Goal: Task Accomplishment & Management: Manage account settings

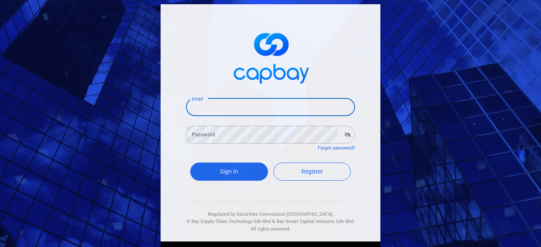
drag, startPoint x: 221, startPoint y: 109, endPoint x: 235, endPoint y: 112, distance: 14.2
click at [221, 109] on input "Email" at bounding box center [270, 107] width 169 height 18
type input "[EMAIL_ADDRESS][DOMAIN_NAME]"
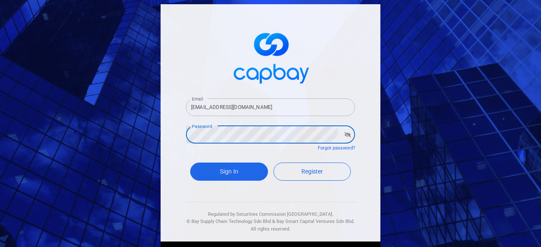
click at [220, 161] on div "Sign In Register" at bounding box center [270, 174] width 169 height 31
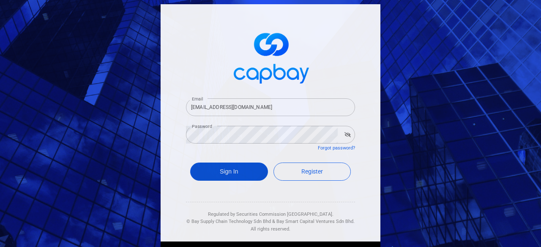
click at [220, 168] on button "Sign In" at bounding box center [229, 172] width 78 height 18
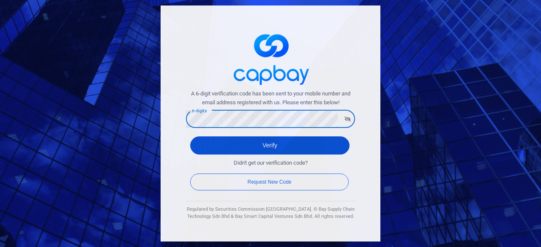
click at [258, 150] on button "Verify" at bounding box center [269, 146] width 159 height 18
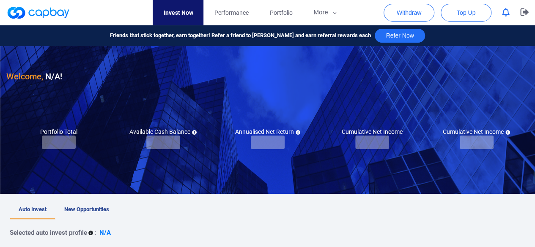
checkbox input "true"
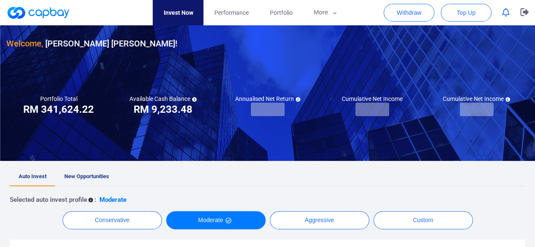
scroll to position [85, 0]
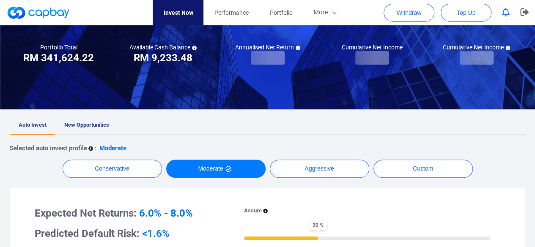
click at [103, 123] on span "New Opportunities" at bounding box center [86, 125] width 45 height 6
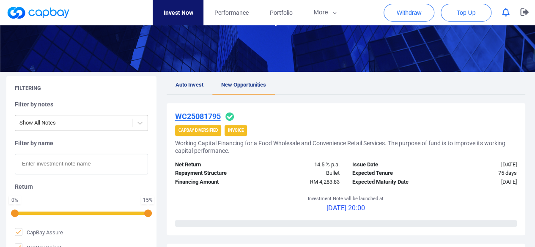
scroll to position [127, 0]
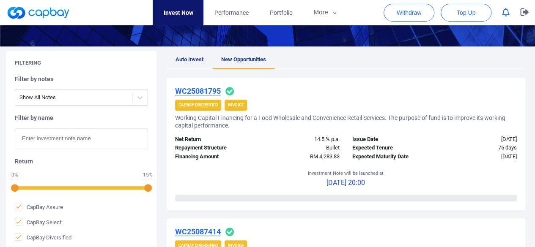
click at [59, 139] on input "text" at bounding box center [81, 139] width 133 height 21
paste input "iIF25084413"
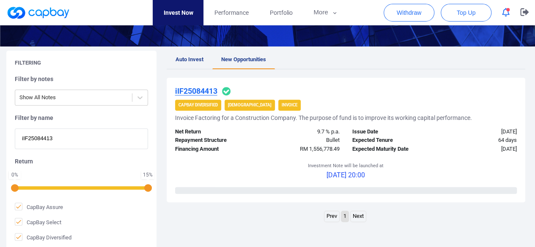
type input "iIF25084413"
click at [205, 89] on u "iIF25084413" at bounding box center [196, 91] width 42 height 9
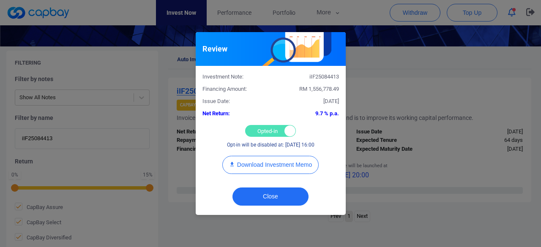
click at [257, 130] on div "Opted-in Opted-out" at bounding box center [270, 131] width 51 height 12
checkbox input "false"
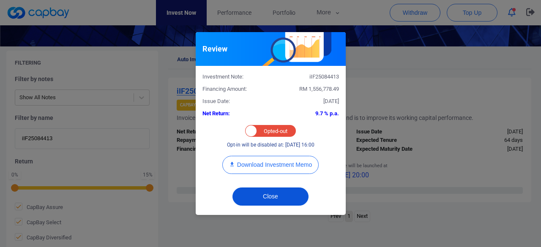
click at [267, 200] on button "Close" at bounding box center [271, 197] width 76 height 18
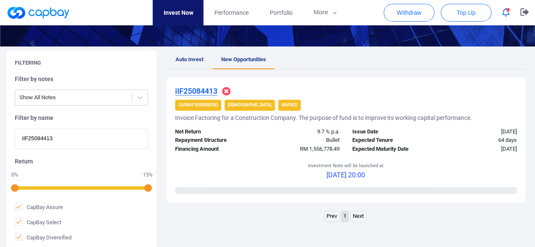
drag, startPoint x: 77, startPoint y: 137, endPoint x: 0, endPoint y: 148, distance: 77.4
click at [0, 148] on div "Filtering Filter by notes Show All Notes Filter by name iIF25084413 Return 0 % …" at bounding box center [267, 151] width 535 height 200
paste input "iAWC25084545"
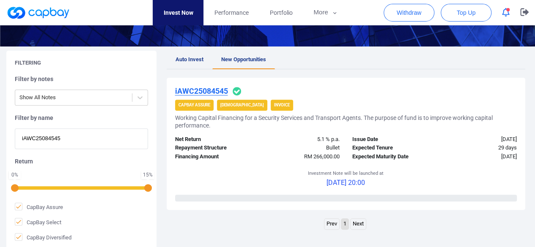
type input "iAWC25084545"
click at [203, 90] on u "iAWC25084545" at bounding box center [201, 91] width 53 height 9
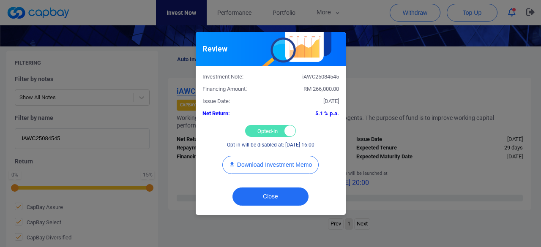
click at [261, 131] on div "Opted-in Opted-out" at bounding box center [270, 131] width 51 height 12
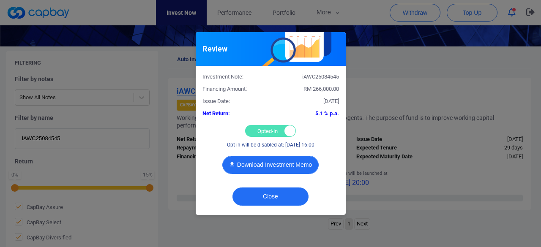
checkbox input "false"
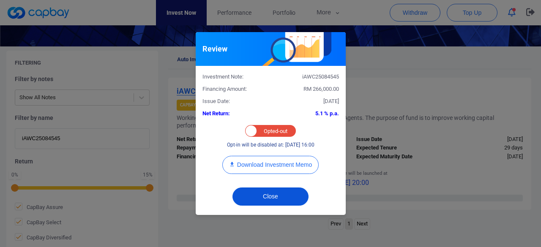
click at [264, 202] on button "Close" at bounding box center [271, 197] width 76 height 18
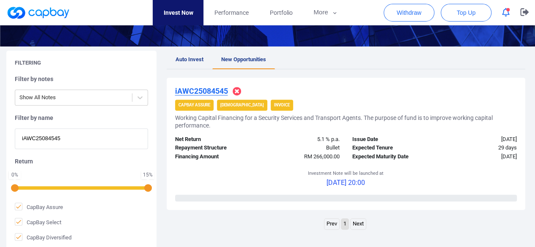
drag, startPoint x: 93, startPoint y: 137, endPoint x: 0, endPoint y: 139, distance: 92.6
click at [0, 139] on div "Filtering Filter by notes Show All Notes Filter by name iAWC25084545 Return 0 %…" at bounding box center [267, 151] width 535 height 200
paste input "iAWC25087997"
type input "iAWC25087997"
click at [207, 93] on u "iAWC25087997" at bounding box center [201, 91] width 53 height 9
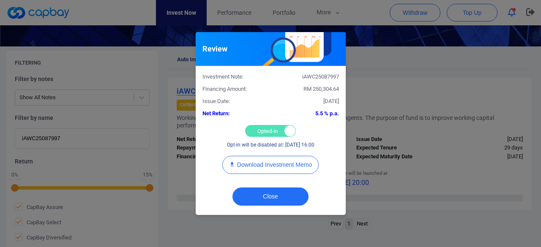
click at [262, 129] on div "Opted-in Opted-out" at bounding box center [270, 131] width 51 height 12
checkbox input "false"
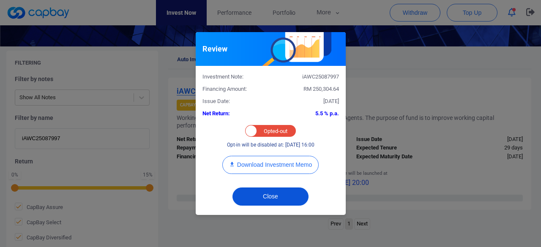
click at [267, 197] on button "Close" at bounding box center [271, 197] width 76 height 18
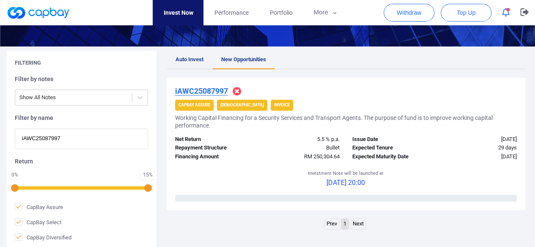
drag, startPoint x: 68, startPoint y: 140, endPoint x: 8, endPoint y: 134, distance: 59.8
click at [6, 136] on div "Filtering Filter by notes Show All Notes Filter by name iAWC25087997 Return 0 %…" at bounding box center [81, 151] width 150 height 200
paste input "5845"
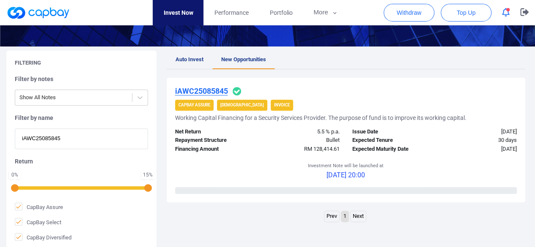
type input "iAWC25085845"
click at [205, 90] on u "iAWC25085845" at bounding box center [201, 91] width 53 height 9
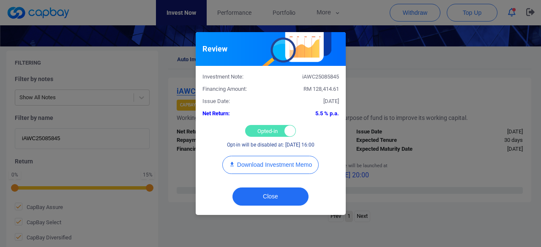
click at [267, 131] on div "Opted-in Opted-out" at bounding box center [270, 131] width 51 height 12
checkbox input "false"
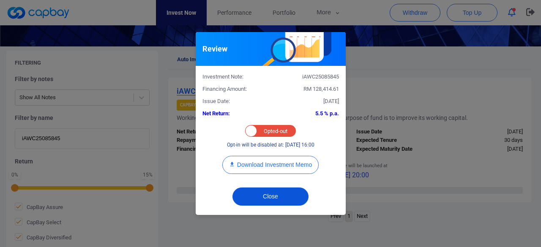
click at [274, 195] on button "Close" at bounding box center [271, 197] width 76 height 18
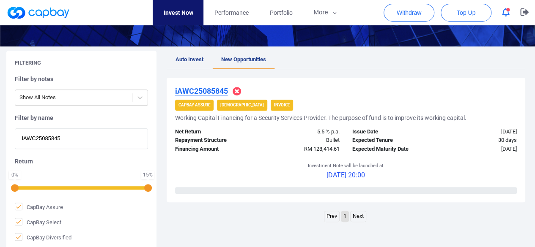
drag, startPoint x: 68, startPoint y: 140, endPoint x: 0, endPoint y: 140, distance: 67.6
click at [0, 140] on div "Filtering Filter by notes Show All Notes Filter by name iAWC25085845 Return 0 %…" at bounding box center [267, 151] width 535 height 200
paste input "iAWC25088192"
type input "iAWC25088192"
click at [200, 89] on u "iAWC25088192" at bounding box center [201, 91] width 53 height 9
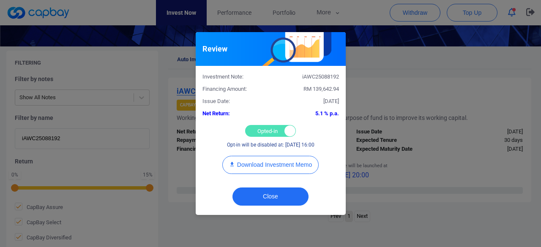
click at [264, 131] on div "Opted-in Opted-out" at bounding box center [270, 131] width 51 height 12
checkbox input "false"
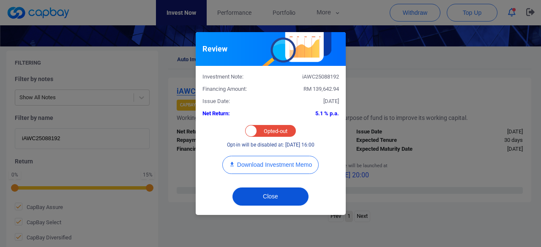
click at [270, 194] on button "Close" at bounding box center [271, 197] width 76 height 18
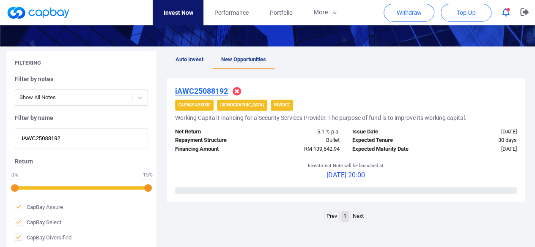
drag, startPoint x: 83, startPoint y: 138, endPoint x: 0, endPoint y: 141, distance: 82.9
click at [0, 141] on div "Filtering Filter by notes Show All Notes Filter by name iAWC25088192 Return 0 %…" at bounding box center [267, 151] width 535 height 200
paste input "iAWC25089006"
type input "iAWC25089006"
click at [210, 90] on u "iAWC25089006" at bounding box center [201, 91] width 53 height 9
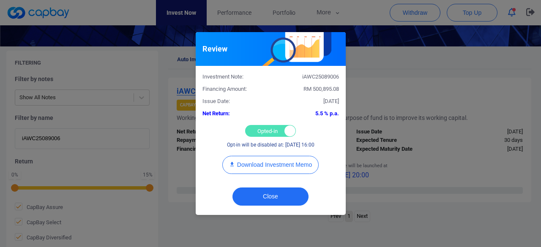
click at [257, 130] on div "Opted-in Opted-out" at bounding box center [270, 131] width 51 height 12
checkbox input "false"
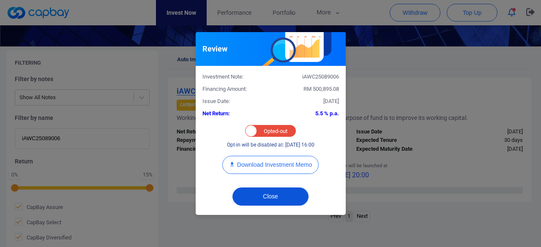
click at [260, 199] on button "Close" at bounding box center [271, 197] width 76 height 18
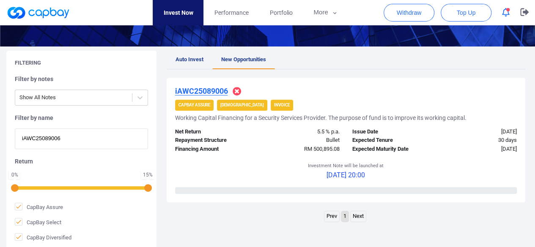
drag, startPoint x: 73, startPoint y: 130, endPoint x: 22, endPoint y: 135, distance: 50.9
click at [22, 135] on input "iAWC25089006" at bounding box center [81, 139] width 133 height 21
paste input "iAWC25085621"
type input "iAWC25085621"
click at [200, 91] on u "iAWC25085621" at bounding box center [201, 91] width 53 height 9
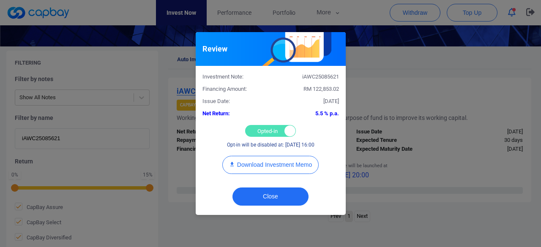
click at [257, 129] on div "Opted-in Opted-out" at bounding box center [270, 131] width 51 height 12
checkbox input "false"
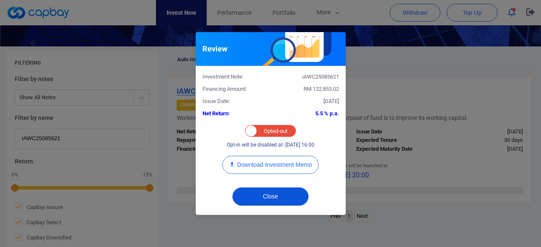
click at [261, 196] on button "Close" at bounding box center [271, 197] width 76 height 18
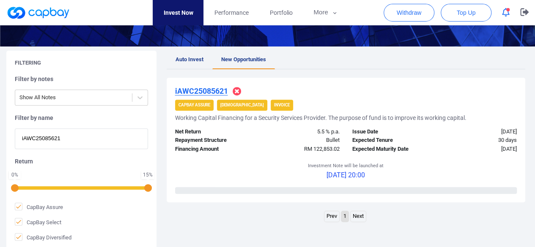
drag, startPoint x: 80, startPoint y: 141, endPoint x: 2, endPoint y: 137, distance: 78.8
click at [2, 137] on div "Filtering Filter by notes Show All Notes Filter by name iAWC25085621 Return 0 %…" at bounding box center [267, 151] width 535 height 200
paste input "iWC25084645"
type input "iWC25084645"
click at [200, 89] on u "iWC25084645" at bounding box center [199, 91] width 48 height 9
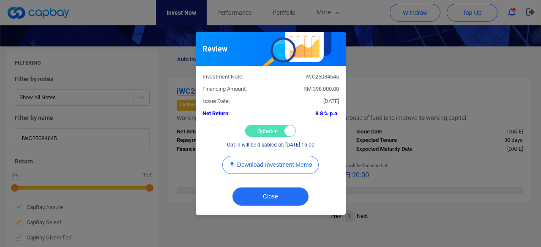
click at [255, 127] on div "Opted-in Opted-out" at bounding box center [270, 131] width 51 height 12
checkbox input "false"
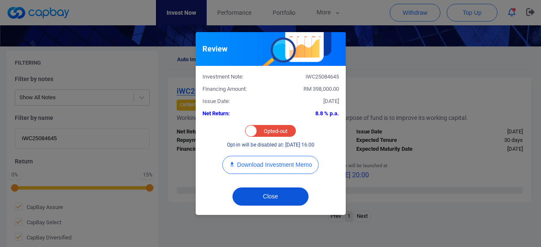
click at [260, 194] on button "Close" at bounding box center [271, 197] width 76 height 18
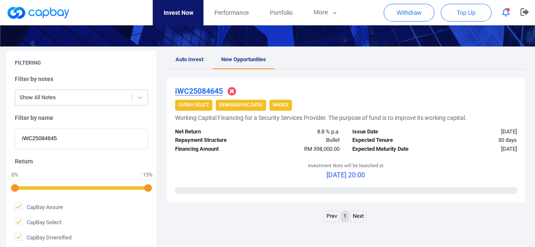
drag, startPoint x: 18, startPoint y: 140, endPoint x: 0, endPoint y: 139, distance: 17.8
click at [0, 139] on div "Filtering Filter by notes Show All Notes Filter by name iWC25084645 Return 0 % …" at bounding box center [267, 151] width 535 height 200
paste input "9613"
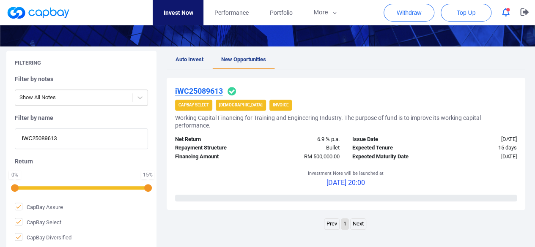
type input "iWC25089613"
click at [205, 90] on u "iWC25089613" at bounding box center [199, 91] width 48 height 9
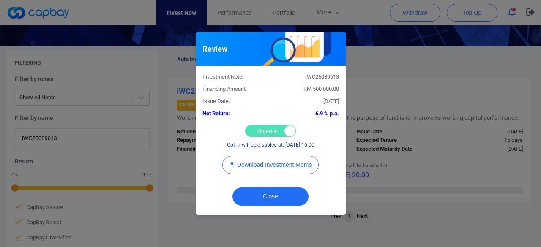
click at [264, 130] on div "Opted-in Opted-out" at bounding box center [270, 131] width 51 height 12
checkbox input "false"
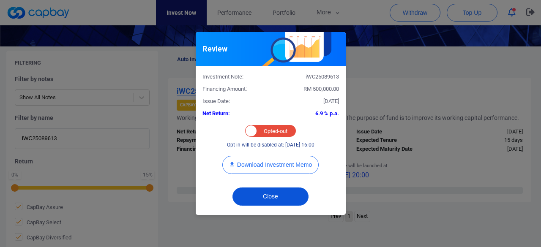
click at [260, 192] on button "Close" at bounding box center [271, 197] width 76 height 18
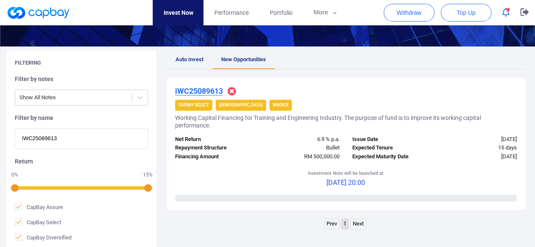
drag, startPoint x: 61, startPoint y: 141, endPoint x: 0, endPoint y: 140, distance: 60.9
click at [0, 140] on div "Filtering Filter by notes Show All Notes Filter by name iWC25089613 Return 0 % …" at bounding box center [267, 151] width 535 height 200
paste input "AWC25082376"
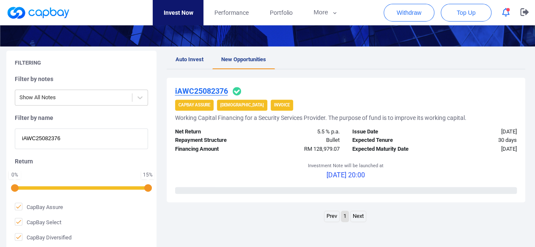
type input "iAWC25082376"
click at [196, 90] on u "iAWC25082376" at bounding box center [201, 91] width 53 height 9
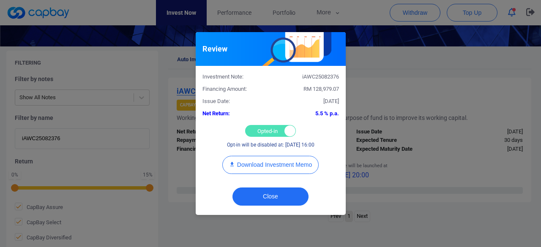
click at [261, 132] on div "Opted-in Opted-out" at bounding box center [270, 131] width 51 height 12
checkbox input "false"
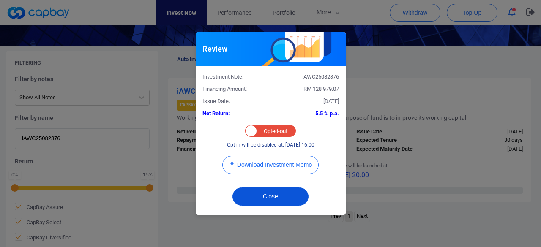
click at [255, 189] on button "Close" at bounding box center [271, 197] width 76 height 18
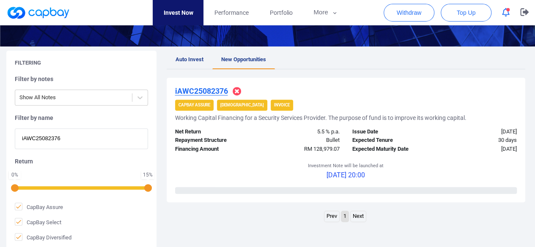
drag, startPoint x: 74, startPoint y: 138, endPoint x: 0, endPoint y: 135, distance: 74.5
click at [0, 135] on div "Filtering Filter by notes Show All Notes Filter by name iAWC25082376 Return 0 %…" at bounding box center [267, 151] width 535 height 200
paste input "WC25086968"
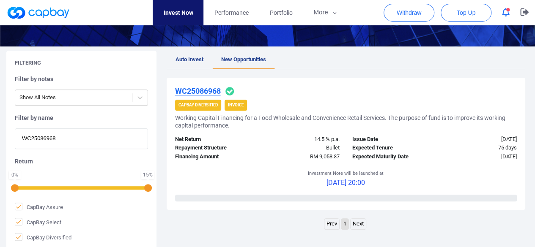
type input "WC25086968"
click at [209, 88] on u "WC25086968" at bounding box center [198, 91] width 46 height 9
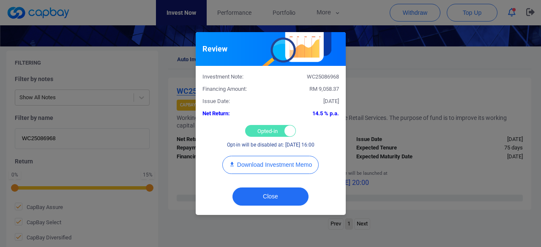
click at [261, 131] on div "Opted-in Opted-out" at bounding box center [270, 131] width 51 height 12
checkbox input "false"
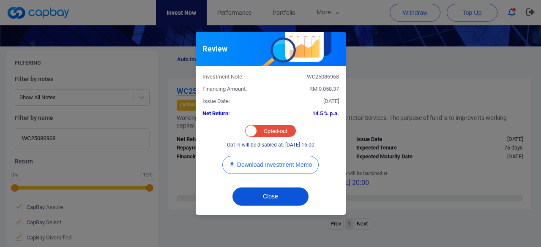
click at [260, 199] on button "Close" at bounding box center [271, 197] width 76 height 18
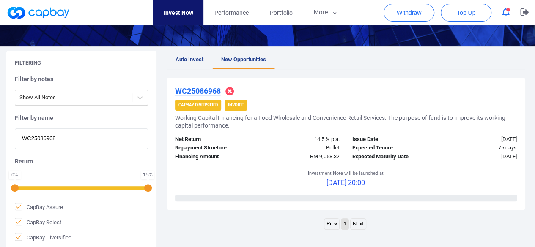
drag, startPoint x: 81, startPoint y: 140, endPoint x: 0, endPoint y: 138, distance: 80.8
click at [0, 138] on div "Filtering Filter by notes Show All Notes Filter by name WC25086968 Return 0 % 1…" at bounding box center [267, 151] width 535 height 200
paste input "WC25081133"
type input "WC25081133"
click at [195, 92] on u "WC25081133" at bounding box center [198, 91] width 46 height 9
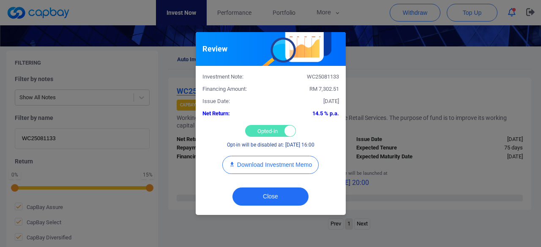
click at [261, 128] on div "Opted-in Opted-out" at bounding box center [270, 131] width 51 height 12
checkbox input "false"
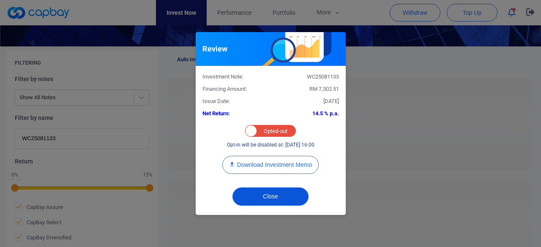
click at [263, 196] on button "Close" at bounding box center [271, 197] width 76 height 18
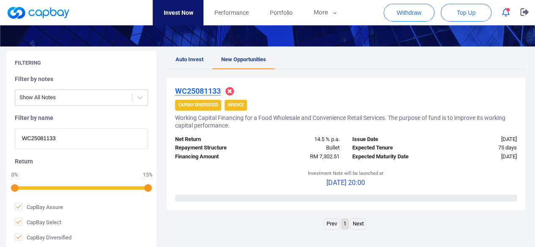
drag, startPoint x: 78, startPoint y: 141, endPoint x: 5, endPoint y: 135, distance: 72.9
click at [5, 135] on div "Filtering Filter by notes Show All Notes Filter by name WC25081133 Return 0 % 1…" at bounding box center [267, 151] width 535 height 200
paste input "795"
type input "WC25081795"
click at [194, 93] on u "WC25081795" at bounding box center [198, 91] width 46 height 9
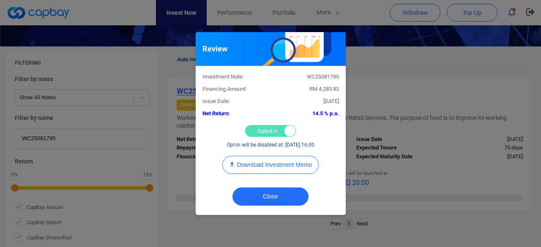
click at [252, 133] on div "Opted-in Opted-out" at bounding box center [270, 131] width 51 height 12
checkbox input "false"
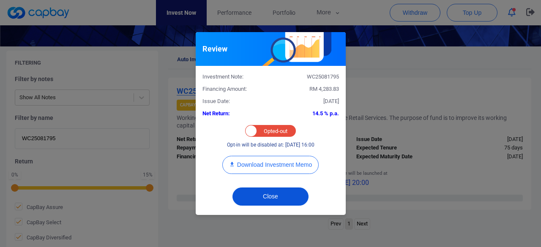
click at [255, 191] on button "Close" at bounding box center [271, 197] width 76 height 18
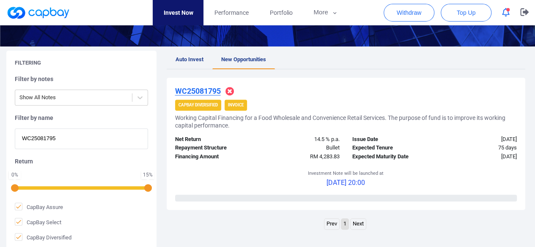
drag, startPoint x: 77, startPoint y: 141, endPoint x: 0, endPoint y: 140, distance: 76.9
click at [0, 140] on div "Filtering Filter by notes Show All Notes Filter by name WC25081795 Return 0 % 1…" at bounding box center [267, 151] width 535 height 200
paste input "5221"
type input "WC25085221"
click at [195, 90] on u "WC25085221" at bounding box center [198, 91] width 46 height 9
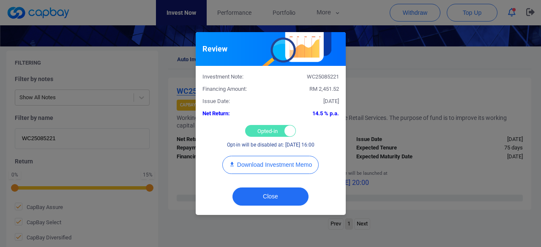
click at [260, 130] on div "Opted-in Opted-out" at bounding box center [270, 131] width 51 height 12
checkbox input "false"
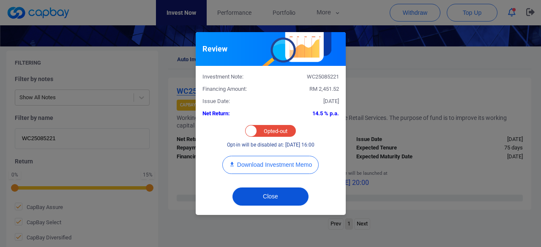
click at [261, 193] on button "Close" at bounding box center [271, 197] width 76 height 18
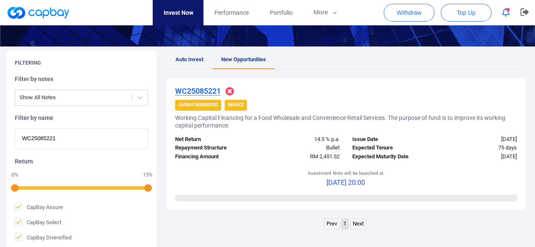
drag, startPoint x: 79, startPoint y: 135, endPoint x: 0, endPoint y: 136, distance: 78.6
click at [0, 136] on div "Filtering Filter by notes Show All Notes Filter by name WC25085221 Return 0 % 1…" at bounding box center [267, 151] width 535 height 200
paste input "7414"
type input "WC25087414"
click at [193, 89] on u "WC25087414" at bounding box center [198, 91] width 46 height 9
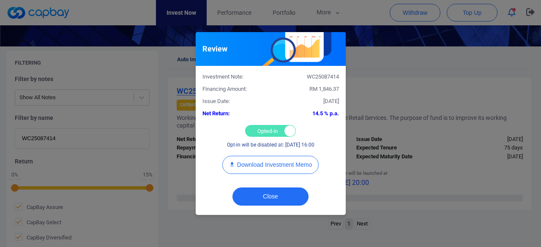
click at [257, 136] on div "Opted-in Opted-out" at bounding box center [270, 131] width 51 height 12
checkbox input "false"
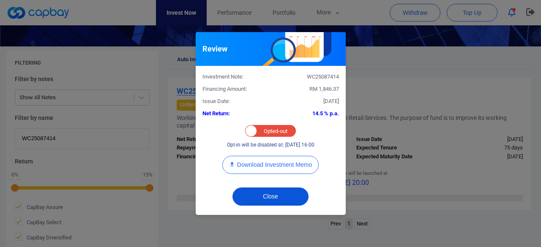
click at [264, 194] on button "Close" at bounding box center [271, 197] width 76 height 18
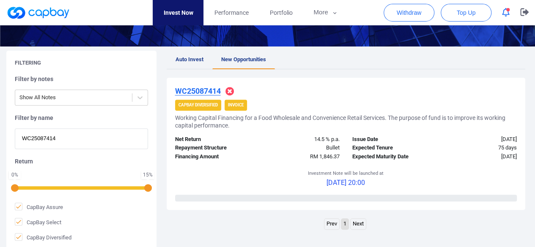
drag, startPoint x: 61, startPoint y: 144, endPoint x: 0, endPoint y: 141, distance: 60.9
click at [0, 141] on div "Filtering Filter by notes Show All Notes Filter by name WC25087414 Return 0 % 1…" at bounding box center [267, 151] width 535 height 200
paste input "iAWC25081110"
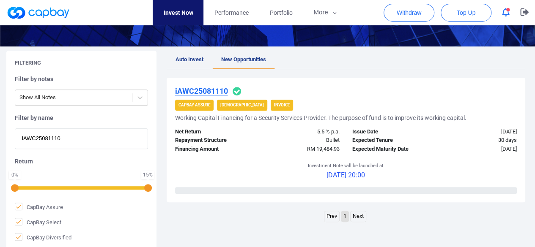
type input "iAWC25081110"
click at [211, 87] on u "iAWC25081110" at bounding box center [201, 91] width 53 height 9
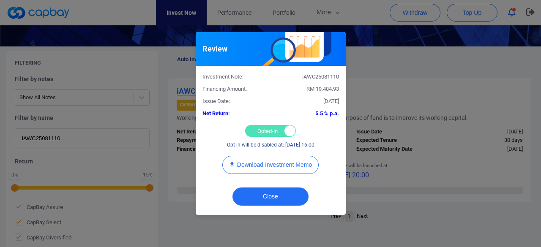
click at [260, 129] on div "Opted-in Opted-out" at bounding box center [270, 131] width 51 height 12
checkbox input "false"
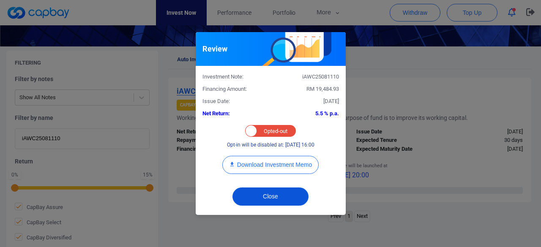
click at [262, 192] on button "Close" at bounding box center [271, 197] width 76 height 18
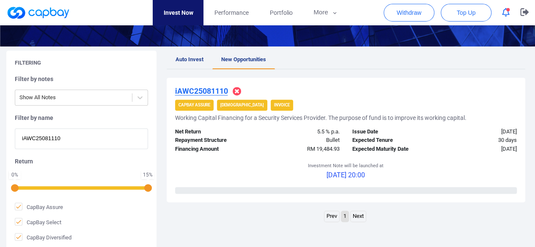
drag, startPoint x: 66, startPoint y: 137, endPoint x: 0, endPoint y: 134, distance: 65.6
click at [0, 134] on div "Filtering Filter by notes Show All Notes Filter by name iAWC25081110 Return 0 %…" at bounding box center [267, 151] width 535 height 200
paste input "iAWC25086251"
type input "iAWC25086251"
click at [202, 91] on u "iAWC25086251" at bounding box center [201, 91] width 53 height 9
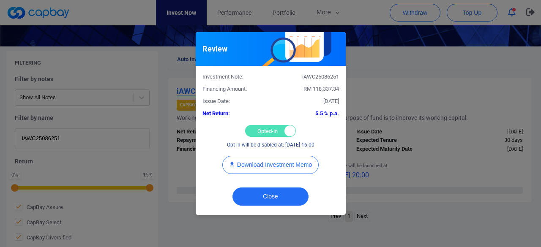
click at [265, 131] on div "Opted-in Opted-out" at bounding box center [270, 131] width 51 height 12
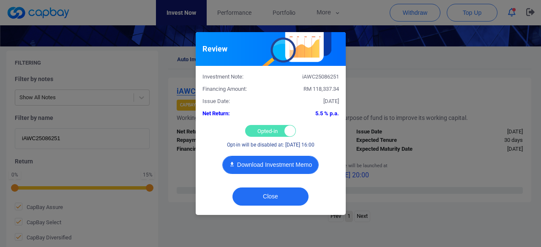
checkbox input "false"
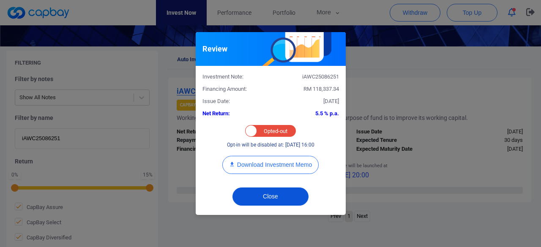
click at [260, 192] on button "Close" at bounding box center [271, 197] width 76 height 18
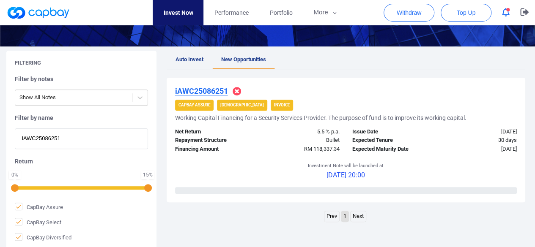
drag, startPoint x: 76, startPoint y: 140, endPoint x: 0, endPoint y: 125, distance: 77.2
click at [0, 125] on div "Filtering Filter by notes Show All Notes Filter by name iAWC25086251 Return 0 %…" at bounding box center [267, 151] width 535 height 200
paste input "9264"
type input "iAWC25089264"
click at [211, 90] on u "iAWC25089264" at bounding box center [201, 91] width 53 height 9
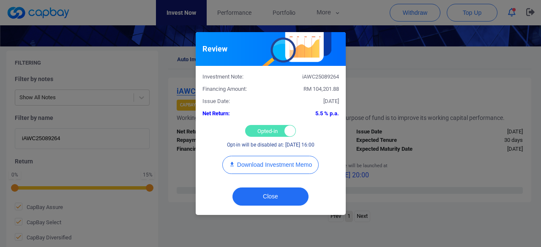
click at [261, 129] on div "Opted-in Opted-out" at bounding box center [270, 131] width 51 height 12
checkbox input "false"
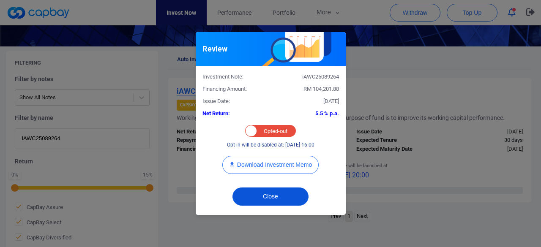
click at [261, 193] on button "Close" at bounding box center [271, 197] width 76 height 18
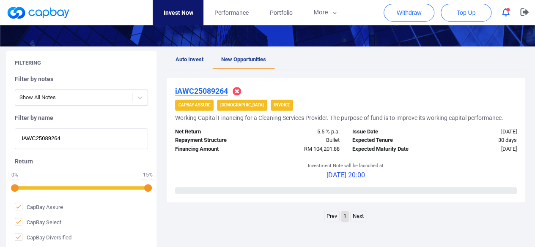
drag, startPoint x: 78, startPoint y: 143, endPoint x: 0, endPoint y: 140, distance: 78.3
click at [0, 140] on div "Filtering Filter by notes Show All Notes Filter by name iAWC25089264 Return 0 %…" at bounding box center [267, 151] width 535 height 200
paste input "4783"
type input "iAWC25084783"
click at [195, 91] on u "iAWC25084783" at bounding box center [201, 91] width 53 height 9
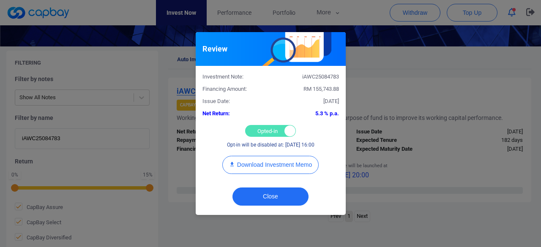
click at [256, 127] on div "Opted-in Opted-out" at bounding box center [270, 131] width 51 height 12
checkbox input "false"
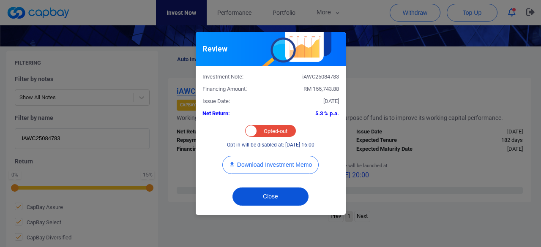
click at [267, 196] on button "Close" at bounding box center [271, 197] width 76 height 18
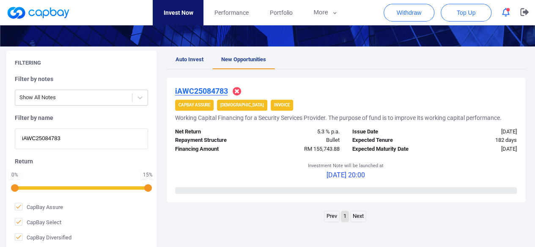
drag, startPoint x: 78, startPoint y: 140, endPoint x: 0, endPoint y: 145, distance: 78.0
click at [0, 145] on div "Filtering Filter by notes Show All Notes Filter by name iAWC25084783 Return 0 %…" at bounding box center [267, 151] width 535 height 200
paste input "iAWC2508946"
type input "iAWC25089463"
click at [200, 90] on u "iAWC25089463" at bounding box center [201, 91] width 53 height 9
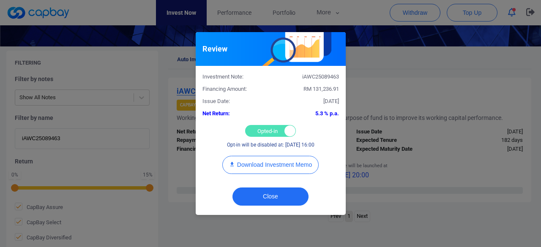
click at [260, 129] on div "Opted-in Opted-out" at bounding box center [270, 131] width 51 height 12
checkbox input "false"
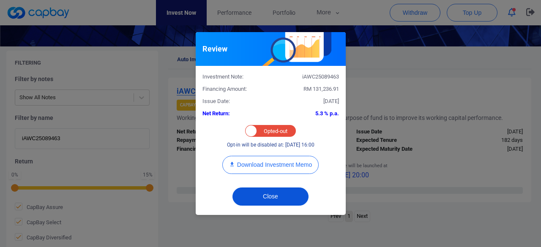
click at [267, 195] on button "Close" at bounding box center [271, 197] width 76 height 18
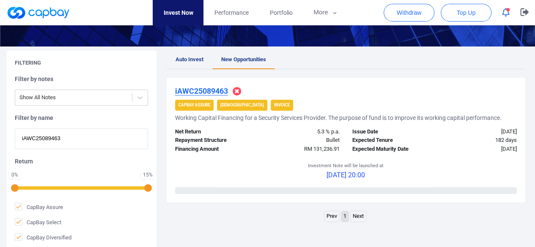
drag, startPoint x: 75, startPoint y: 140, endPoint x: 0, endPoint y: 137, distance: 75.3
click at [3, 137] on div "Filtering Filter by notes Show All Notes Filter by name iAWC25089463 Return 0 %…" at bounding box center [267, 151] width 535 height 200
paste input "4387"
type input "iAWC25084387"
click at [200, 92] on u "iAWC25084387" at bounding box center [201, 91] width 53 height 9
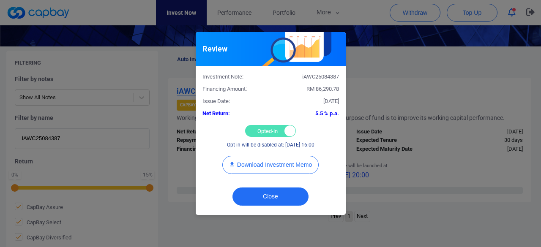
click at [263, 128] on div "Opted-in Opted-out" at bounding box center [270, 131] width 51 height 12
checkbox input "false"
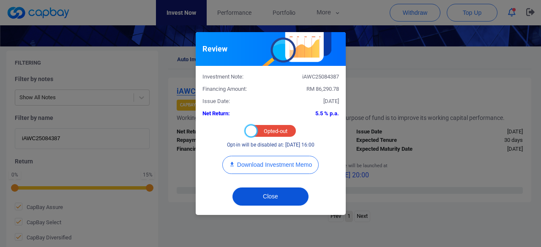
click at [249, 194] on button "Close" at bounding box center [271, 197] width 76 height 18
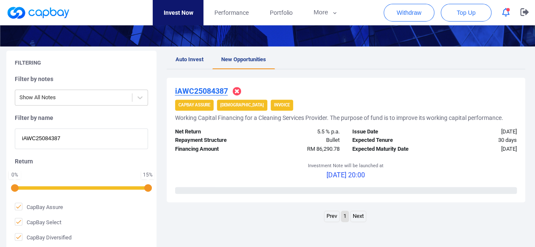
drag, startPoint x: 74, startPoint y: 133, endPoint x: 0, endPoint y: 140, distance: 74.7
click at [0, 140] on div "Filtering Filter by notes Show All Notes Filter by name iAWC25084387 Return 0 %…" at bounding box center [267, 151] width 535 height 200
paste input "iAWC25084665"
type input "iAWC25084665"
click at [201, 92] on u "iAWC25084665" at bounding box center [201, 91] width 53 height 9
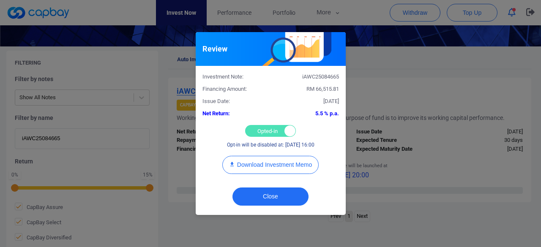
click at [255, 131] on div "Opted-in Opted-out" at bounding box center [270, 131] width 51 height 12
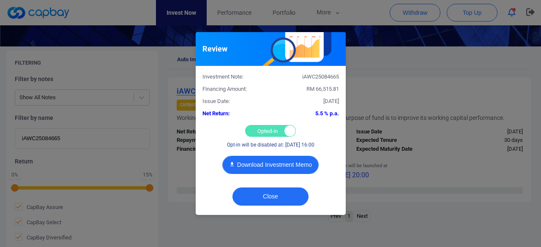
checkbox input "false"
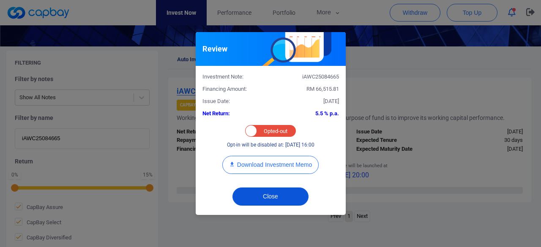
click at [260, 198] on button "Close" at bounding box center [271, 197] width 76 height 18
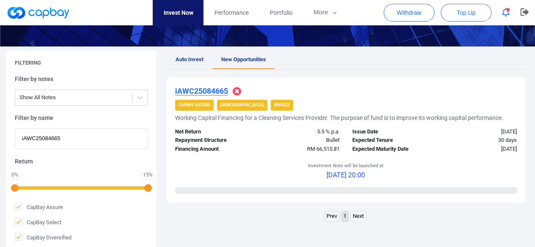
drag, startPoint x: 79, startPoint y: 140, endPoint x: 0, endPoint y: 144, distance: 79.6
click at [0, 144] on div "Filtering Filter by notes Show All Notes Filter by name iAWC25084665 Return 0 %…" at bounding box center [267, 151] width 535 height 200
paste input "iAWC2508873"
type input "iAWC25088735"
click at [203, 89] on u "iAWC25088735" at bounding box center [201, 91] width 53 height 9
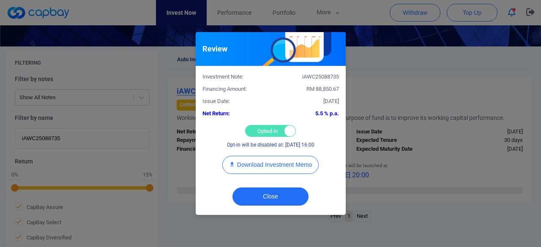
click at [256, 131] on div "Opted-in Opted-out" at bounding box center [270, 131] width 51 height 12
checkbox input "false"
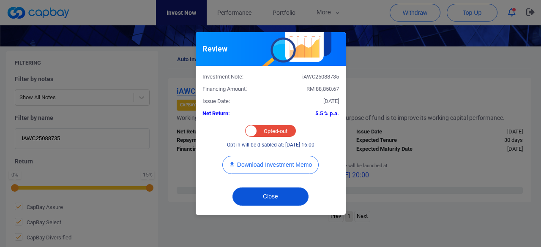
click at [262, 193] on button "Close" at bounding box center [271, 197] width 76 height 18
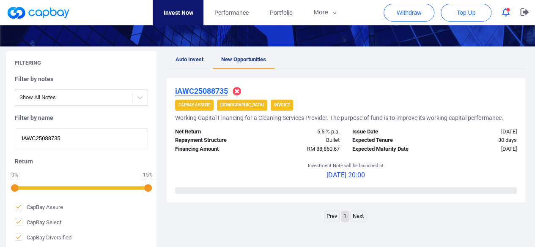
drag, startPoint x: 9, startPoint y: 137, endPoint x: 0, endPoint y: 137, distance: 9.3
click at [0, 137] on div "Filtering Filter by notes Show All Notes Filter by name iAWC25088735 Return 0 %…" at bounding box center [267, 151] width 535 height 200
paste input "7804"
type input "iAWC25087804"
click at [202, 89] on u "iAWC25087804" at bounding box center [201, 91] width 53 height 9
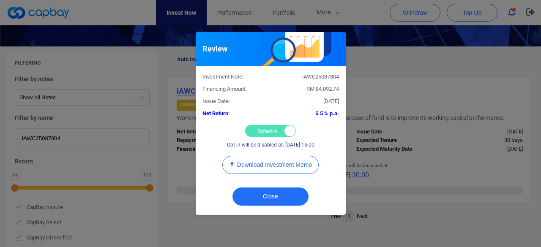
click at [254, 129] on div "Opted-in Opted-out" at bounding box center [270, 131] width 51 height 12
checkbox input "false"
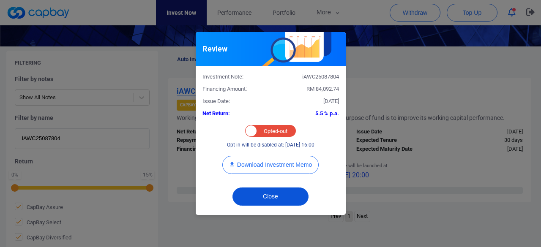
click at [264, 191] on button "Close" at bounding box center [271, 197] width 76 height 18
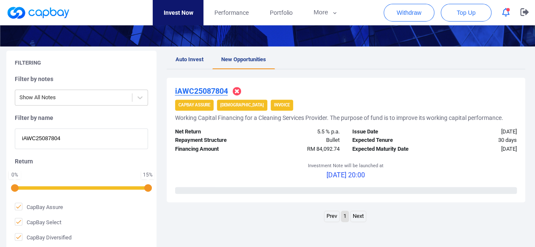
drag, startPoint x: 82, startPoint y: 139, endPoint x: 0, endPoint y: 136, distance: 82.1
click at [0, 136] on div "Filtering Filter by notes Show All Notes Filter by name iAWC25087804 Return 0 %…" at bounding box center [267, 151] width 535 height 200
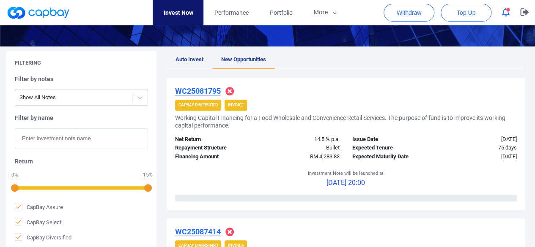
click at [199, 61] on span "Auto Invest" at bounding box center [189, 59] width 28 height 6
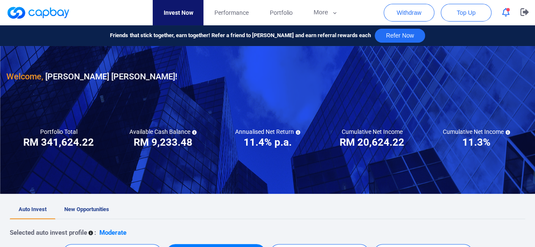
scroll to position [127, 0]
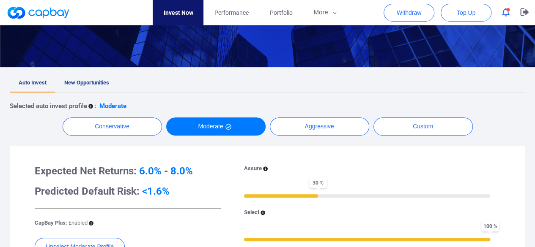
click at [75, 85] on span "New Opportunities" at bounding box center [86, 82] width 45 height 6
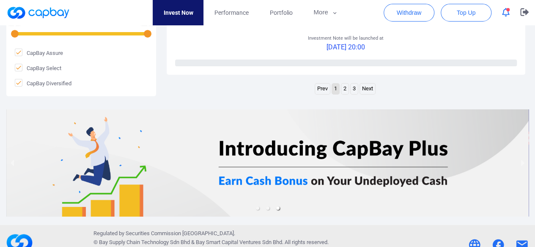
scroll to position [1519, 0]
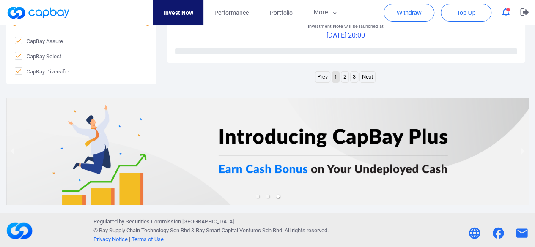
click at [345, 78] on link "2" at bounding box center [344, 77] width 7 height 11
drag, startPoint x: 353, startPoint y: 75, endPoint x: 289, endPoint y: 103, distance: 70.4
click at [353, 75] on link "3" at bounding box center [353, 77] width 7 height 11
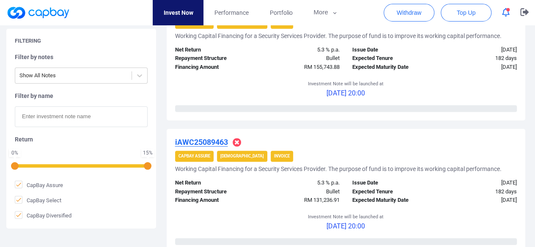
scroll to position [0, 0]
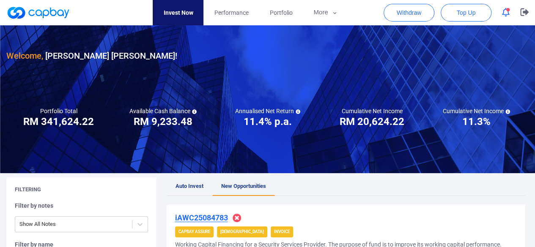
click at [186, 188] on span "Auto Invest" at bounding box center [189, 186] width 28 height 6
